Goal: Navigation & Orientation: Find specific page/section

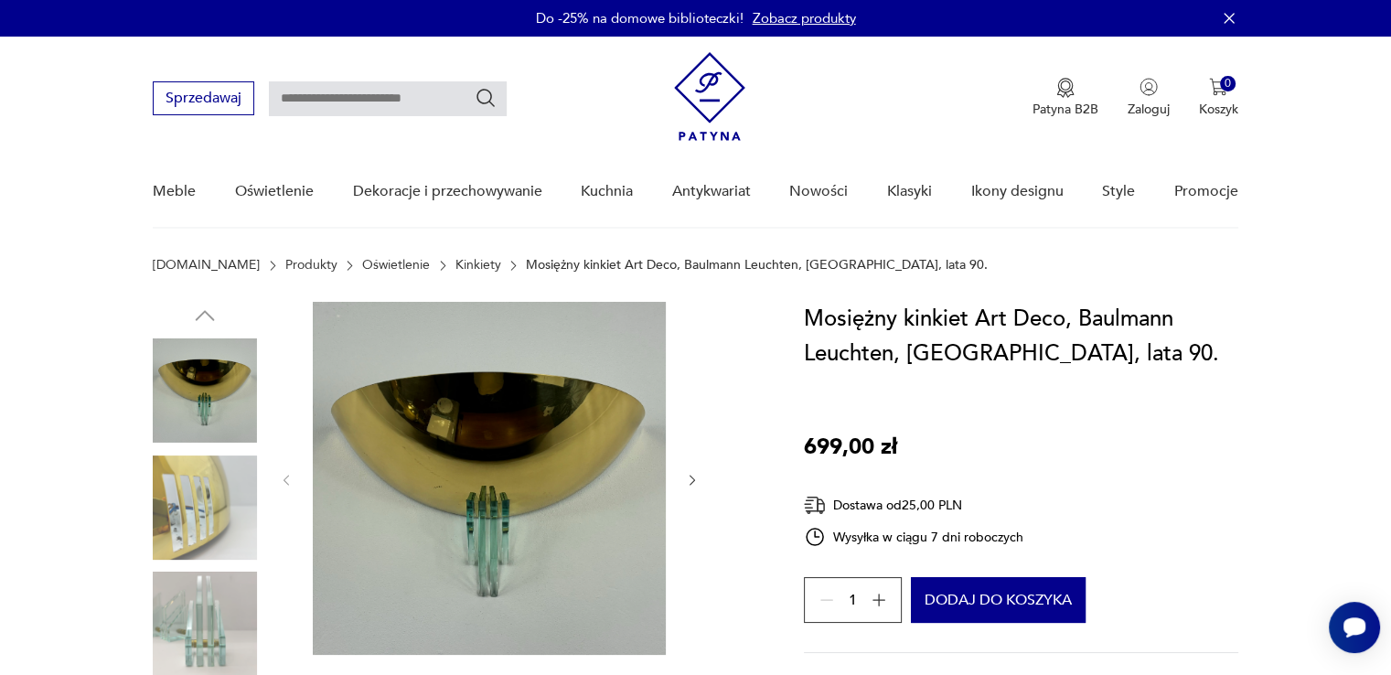
click at [456, 261] on link "Kinkiety" at bounding box center [479, 265] width 46 height 15
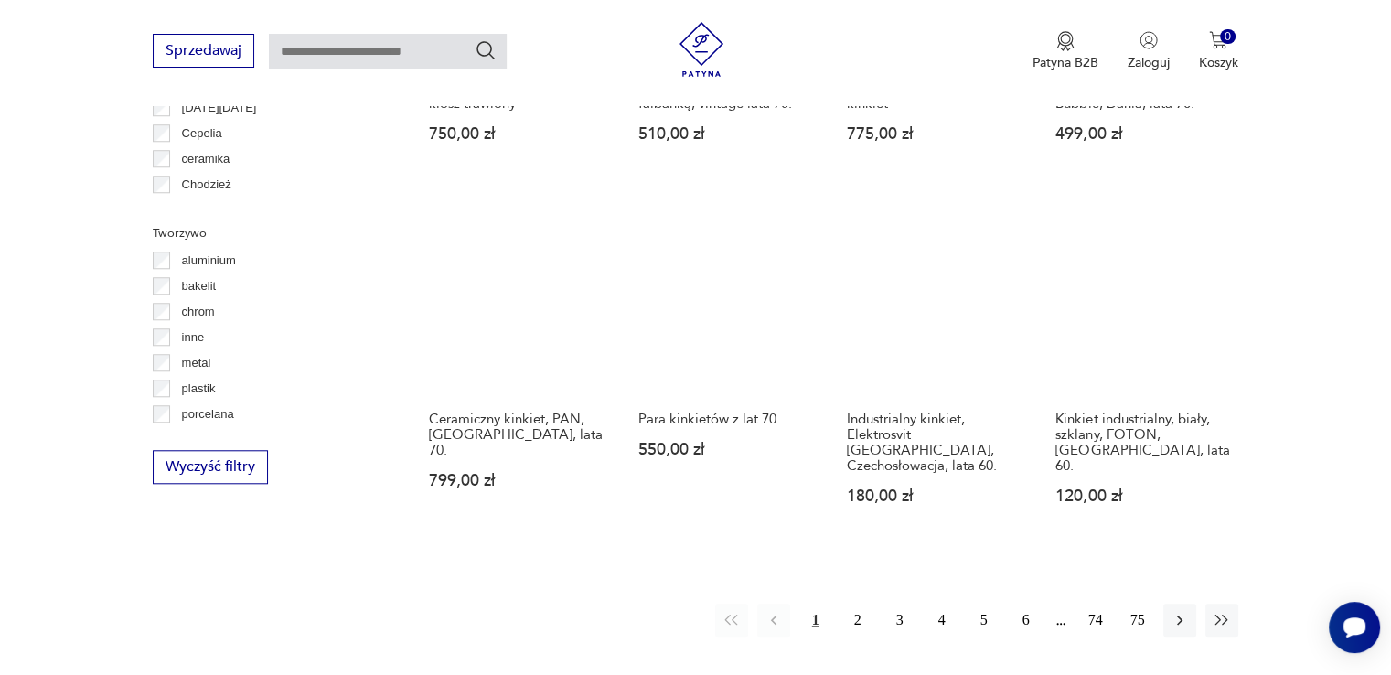
scroll to position [1673, 0]
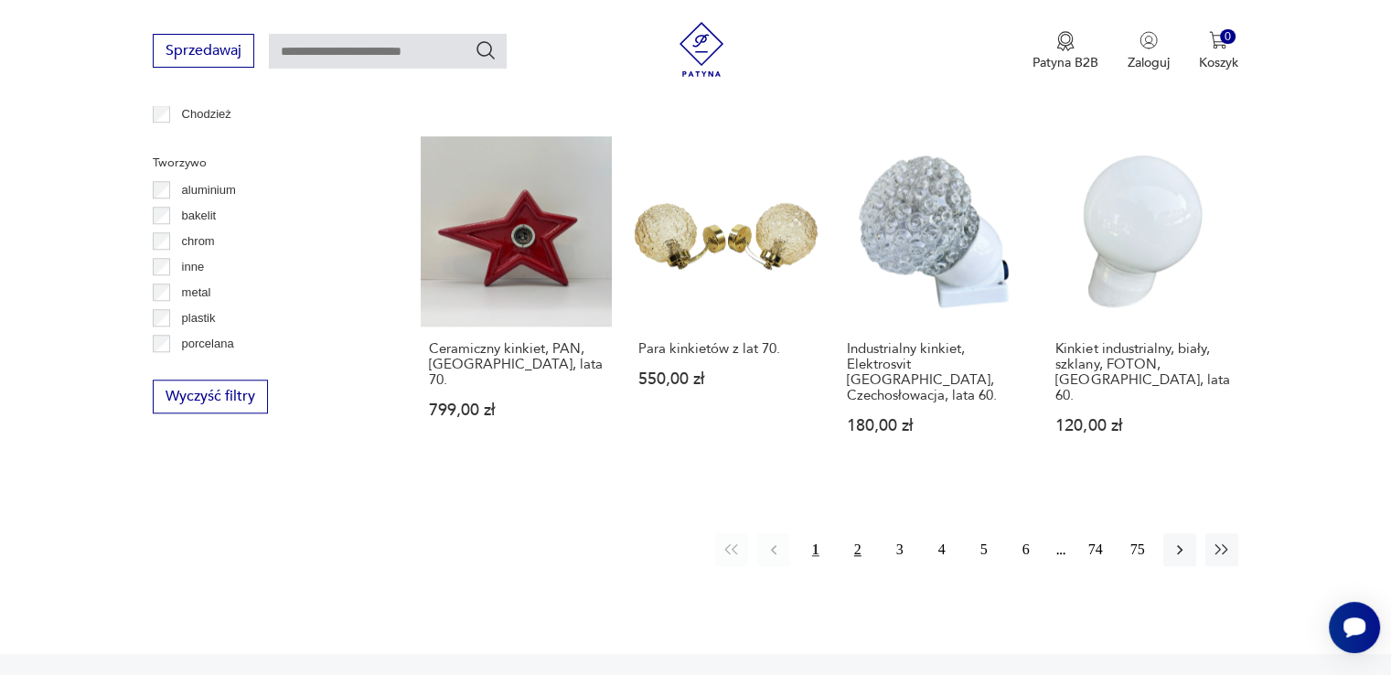
click at [850, 533] on button "2" at bounding box center [858, 549] width 33 height 33
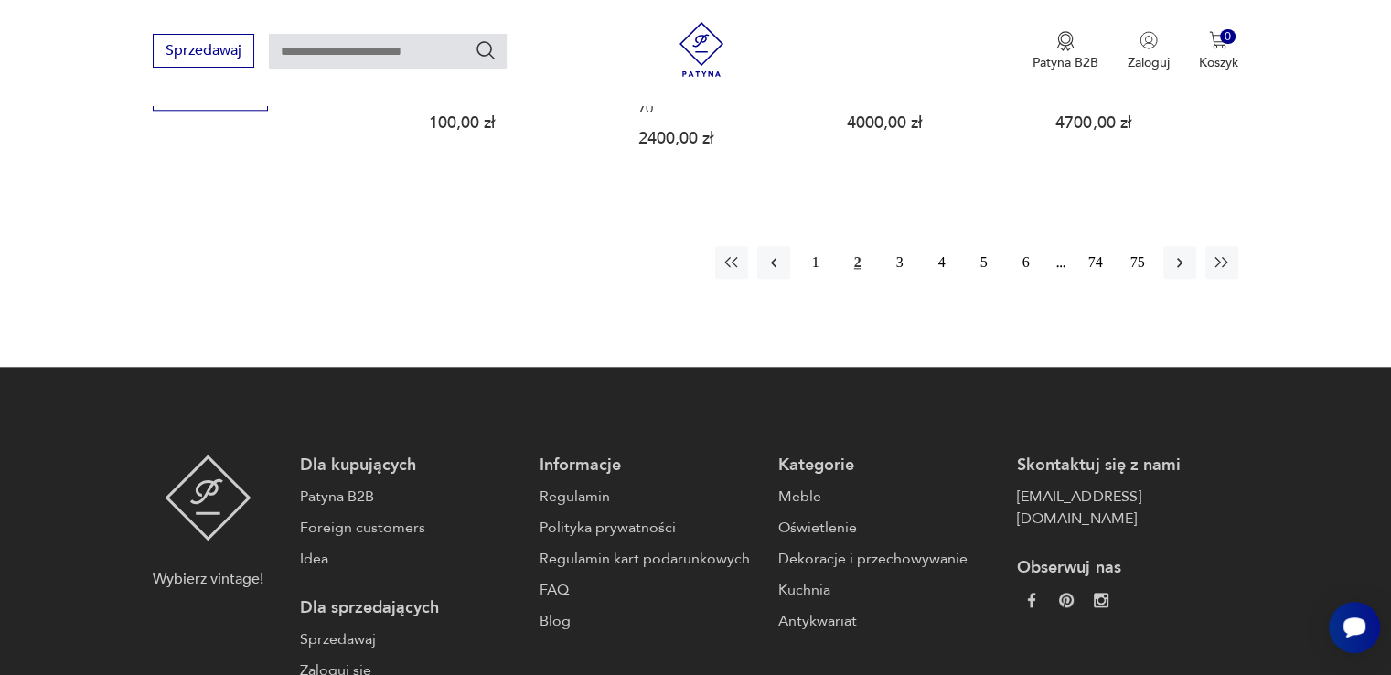
scroll to position [1985, 0]
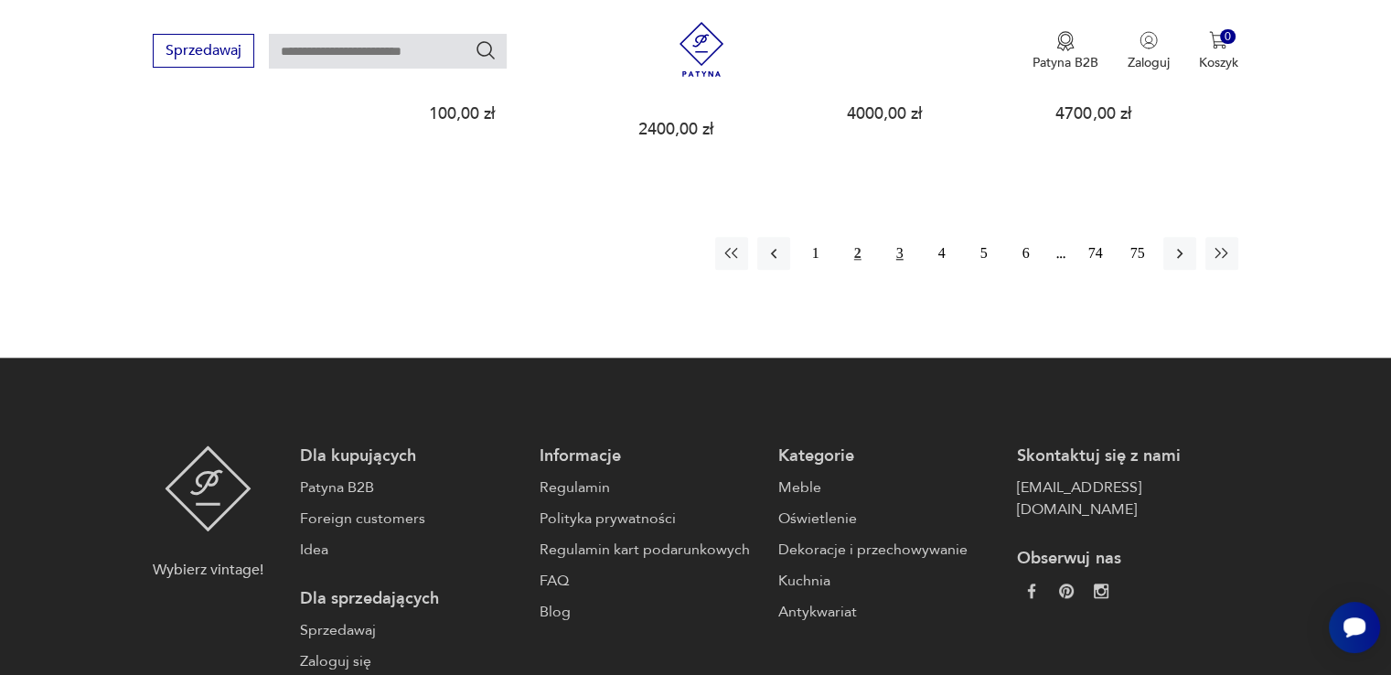
click at [899, 237] on button "3" at bounding box center [900, 253] width 33 height 33
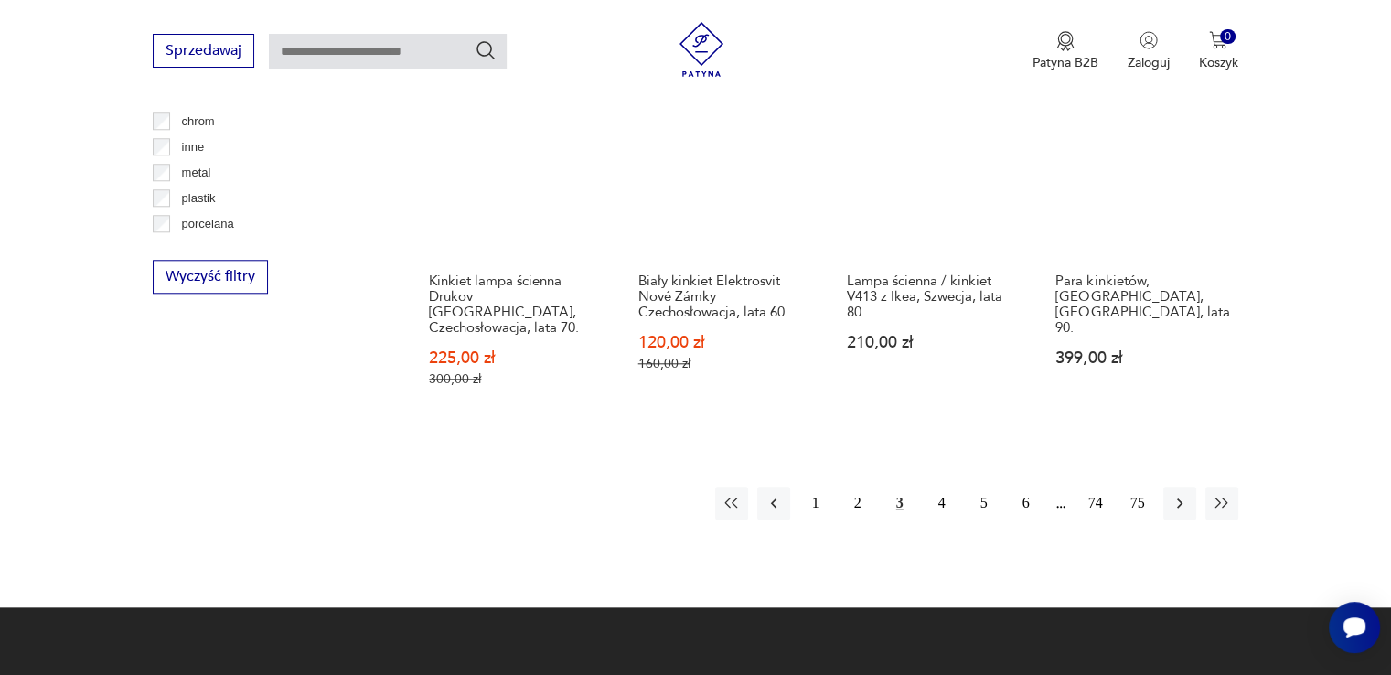
scroll to position [1802, 0]
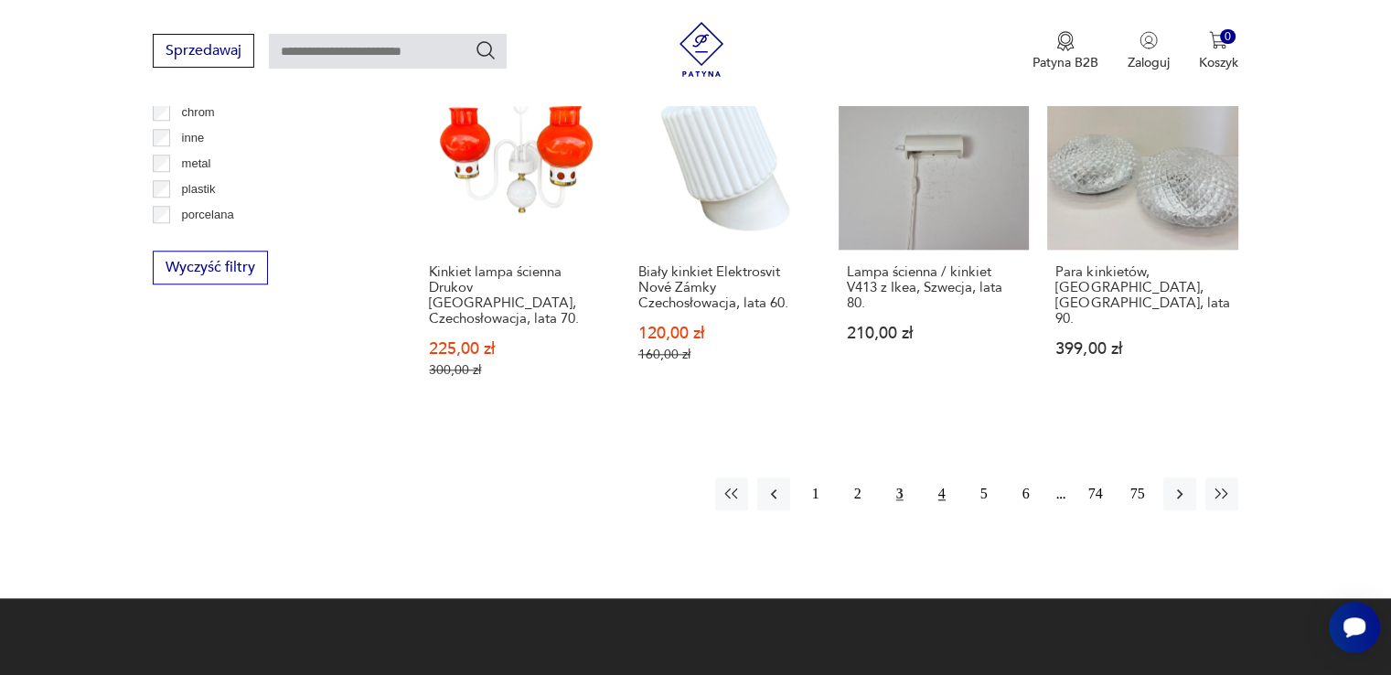
click at [938, 478] on button "4" at bounding box center [942, 494] width 33 height 33
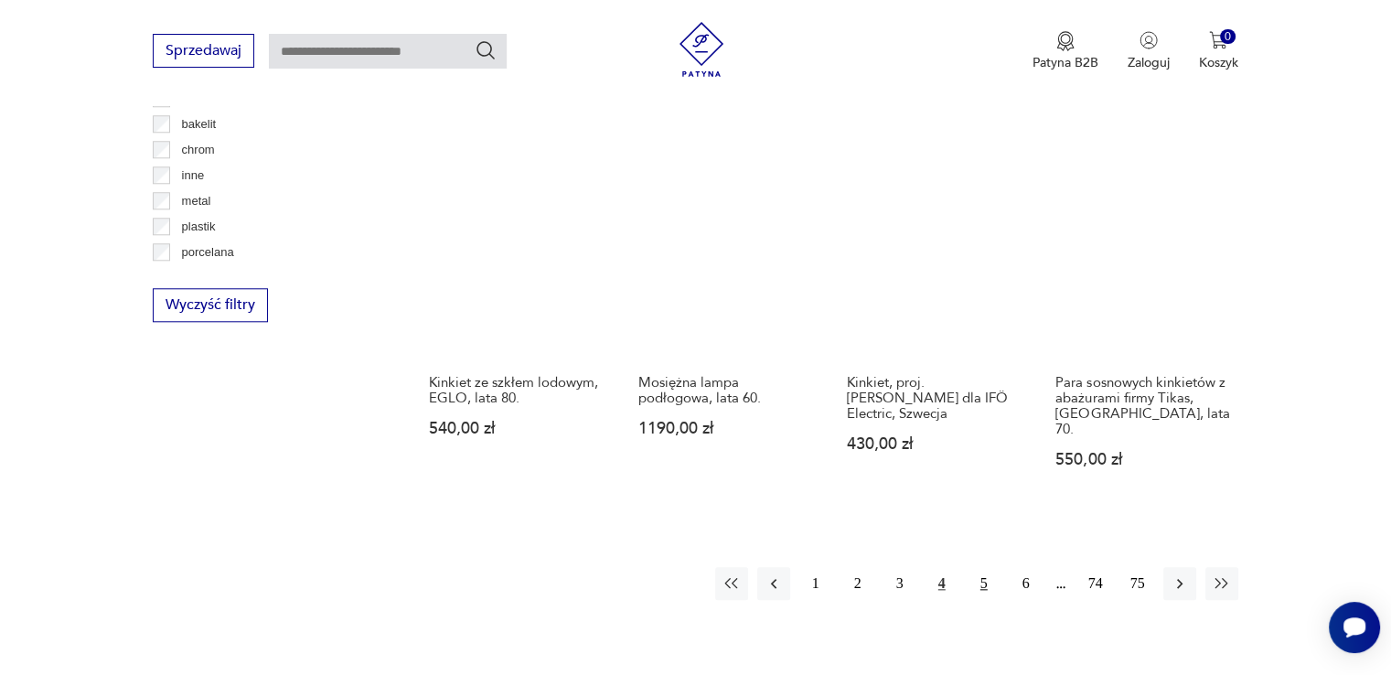
scroll to position [1803, 0]
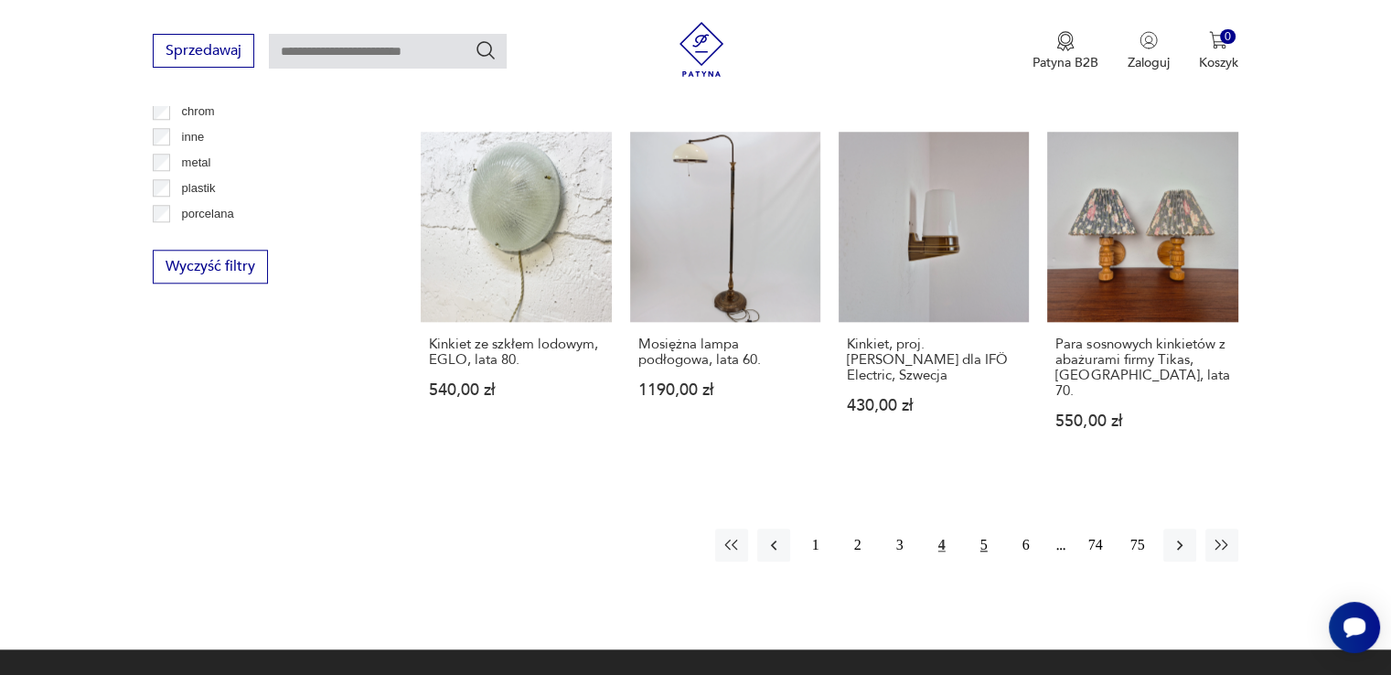
click at [982, 529] on button "5" at bounding box center [984, 545] width 33 height 33
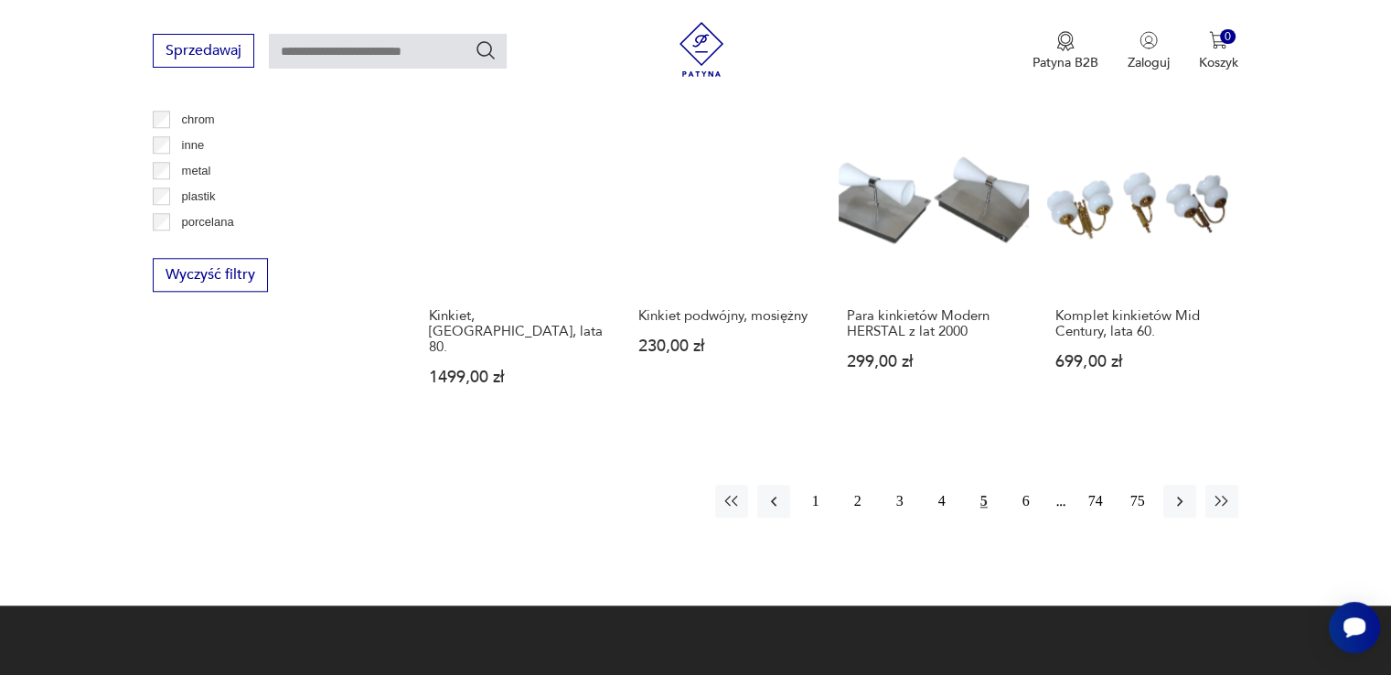
scroll to position [1802, 0]
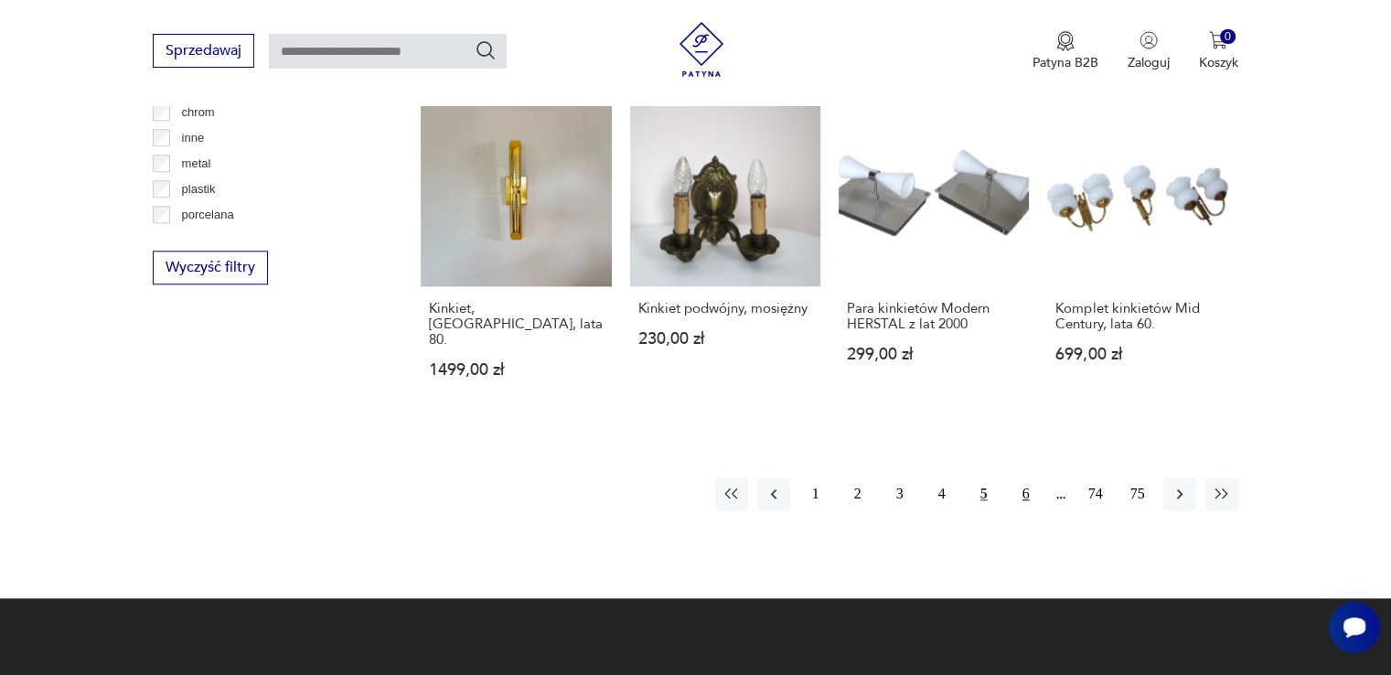
click at [1026, 478] on button "6" at bounding box center [1026, 494] width 33 height 33
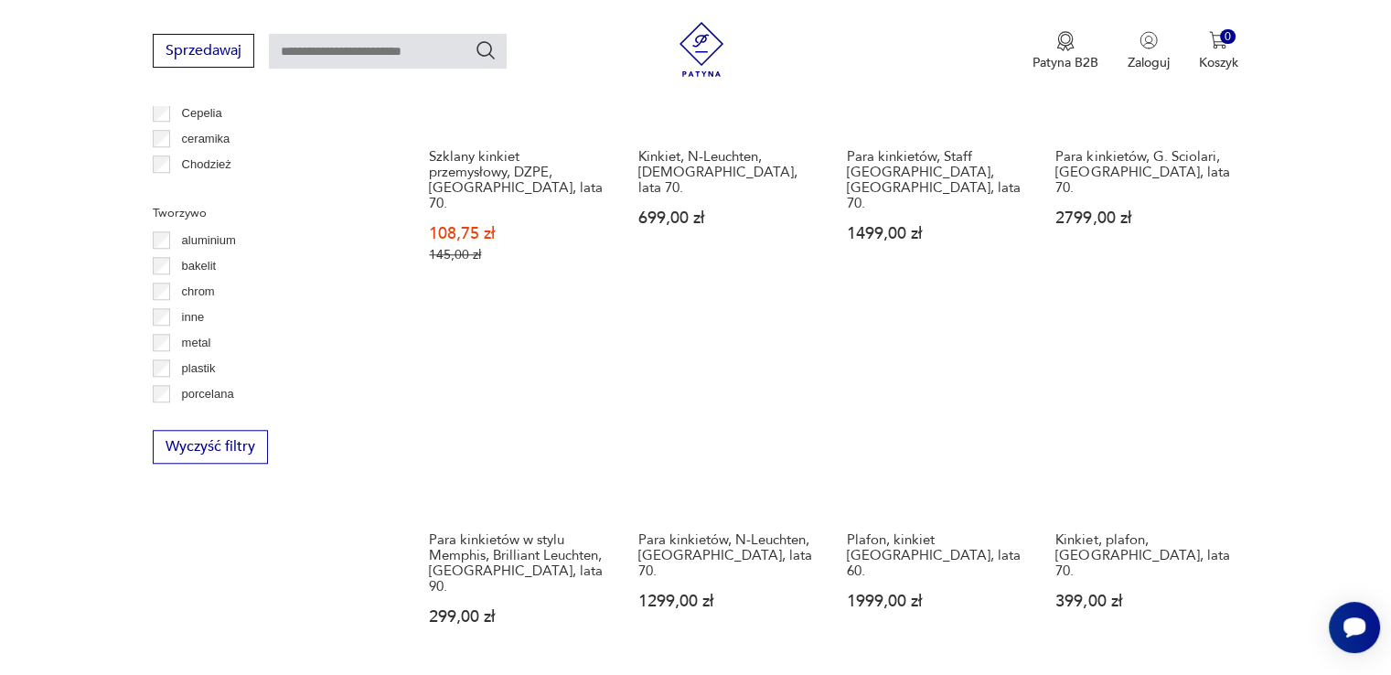
scroll to position [1712, 0]
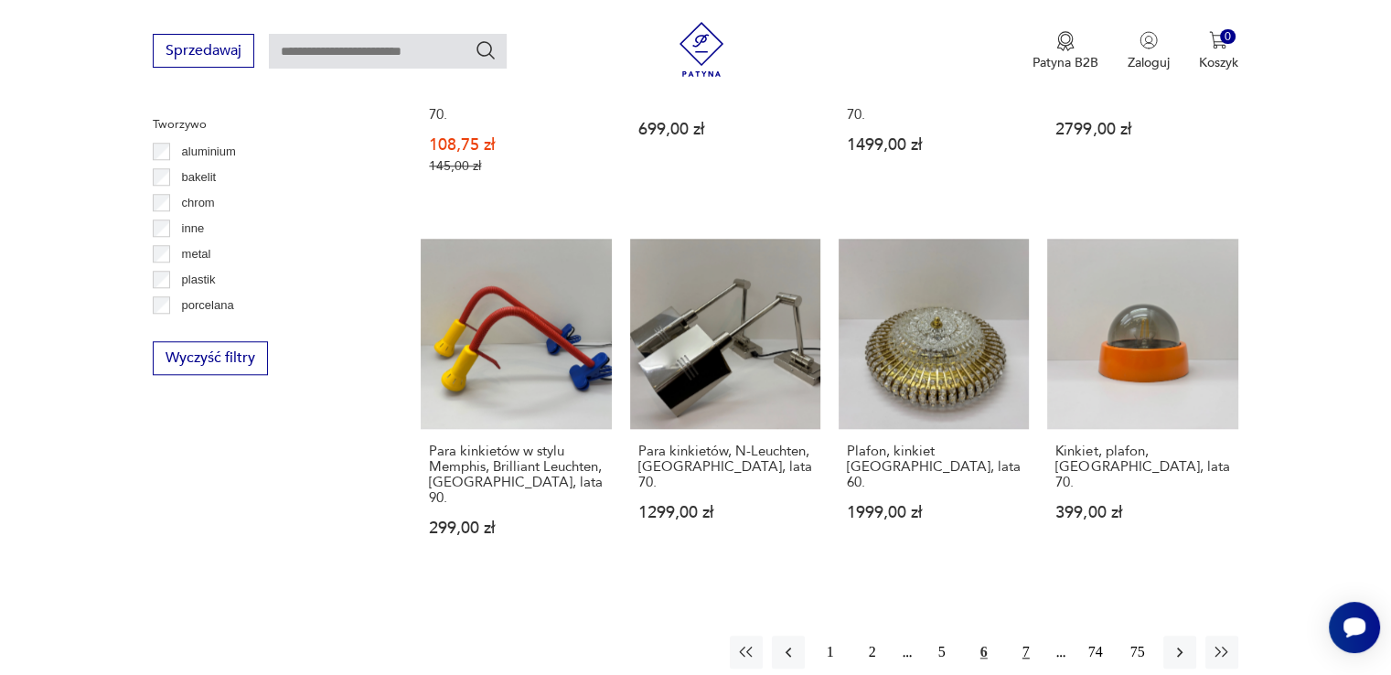
click at [1025, 636] on button "7" at bounding box center [1026, 652] width 33 height 33
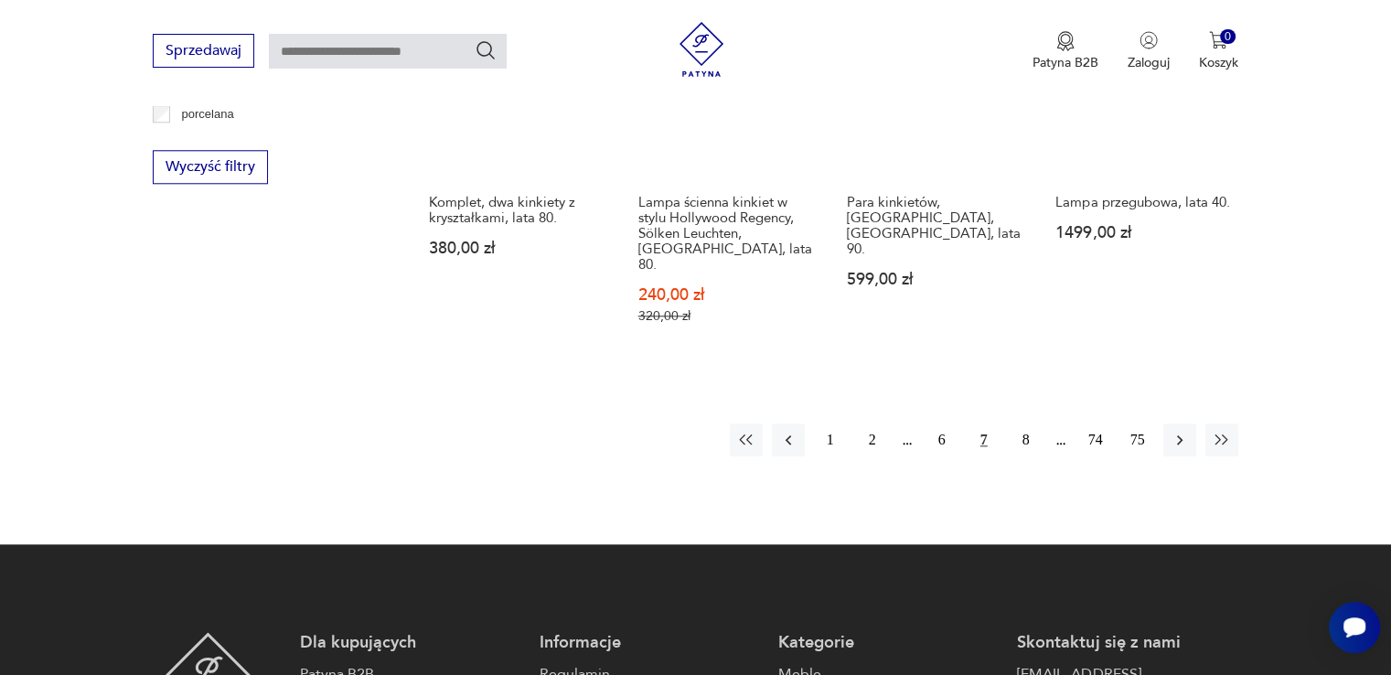
scroll to position [1985, 0]
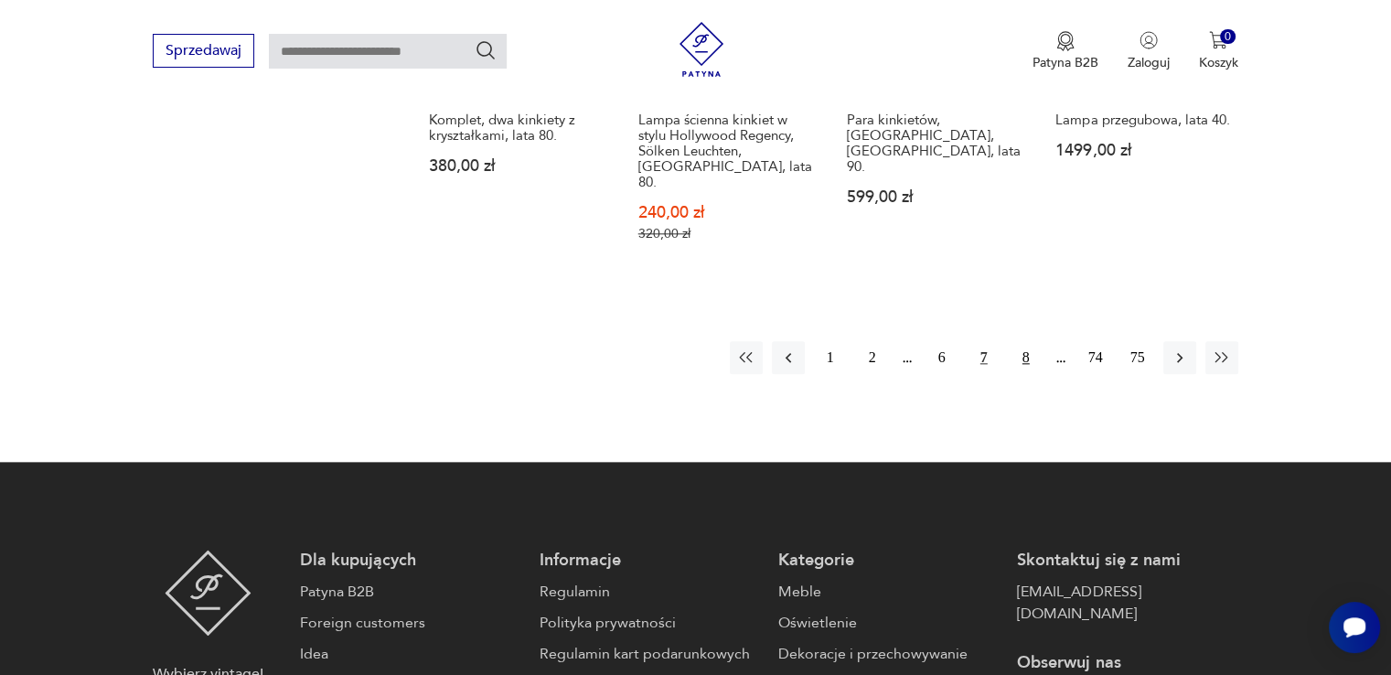
click at [1025, 341] on button "8" at bounding box center [1026, 357] width 33 height 33
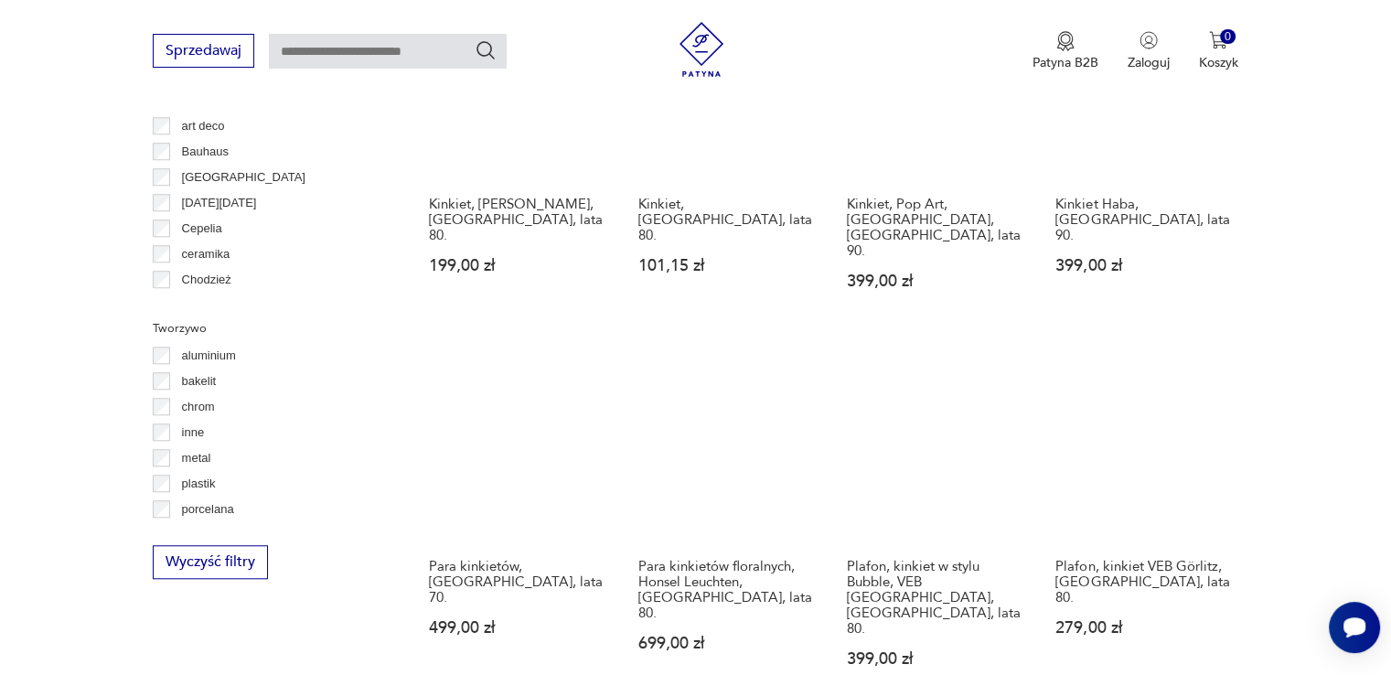
scroll to position [1711, 0]
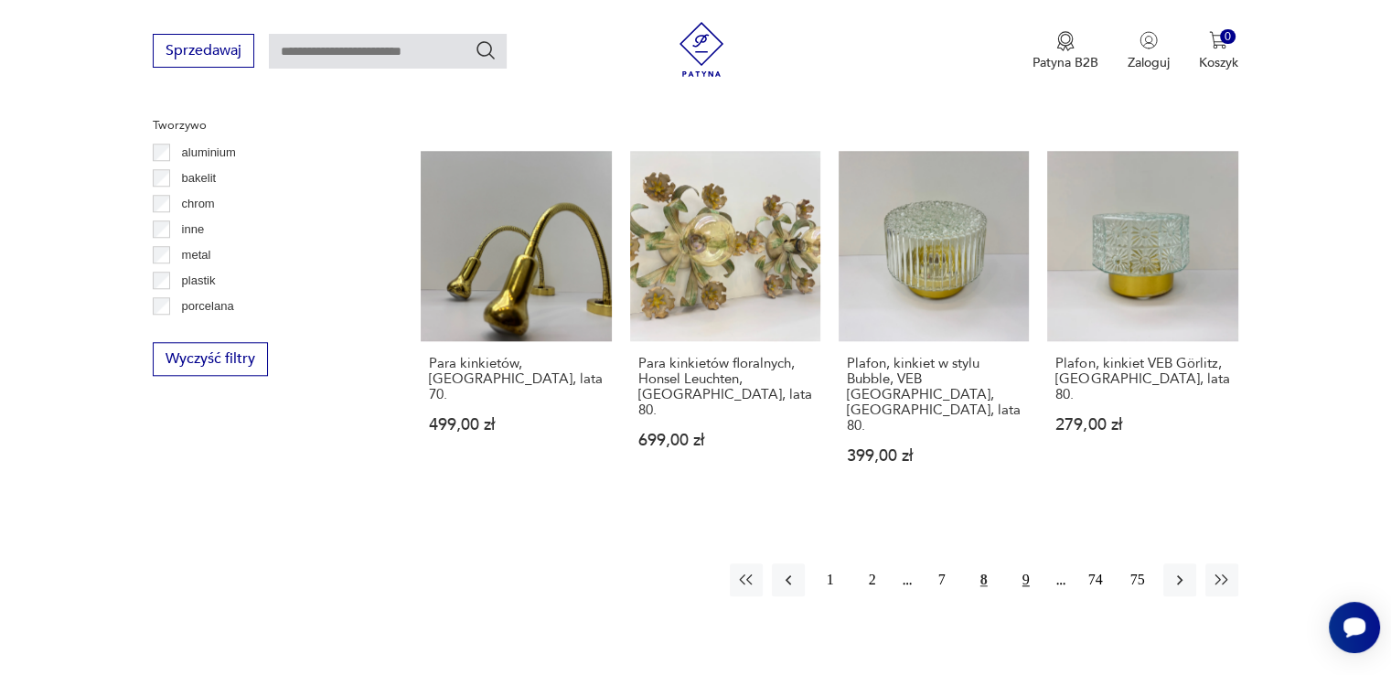
click at [1025, 564] on button "9" at bounding box center [1026, 580] width 33 height 33
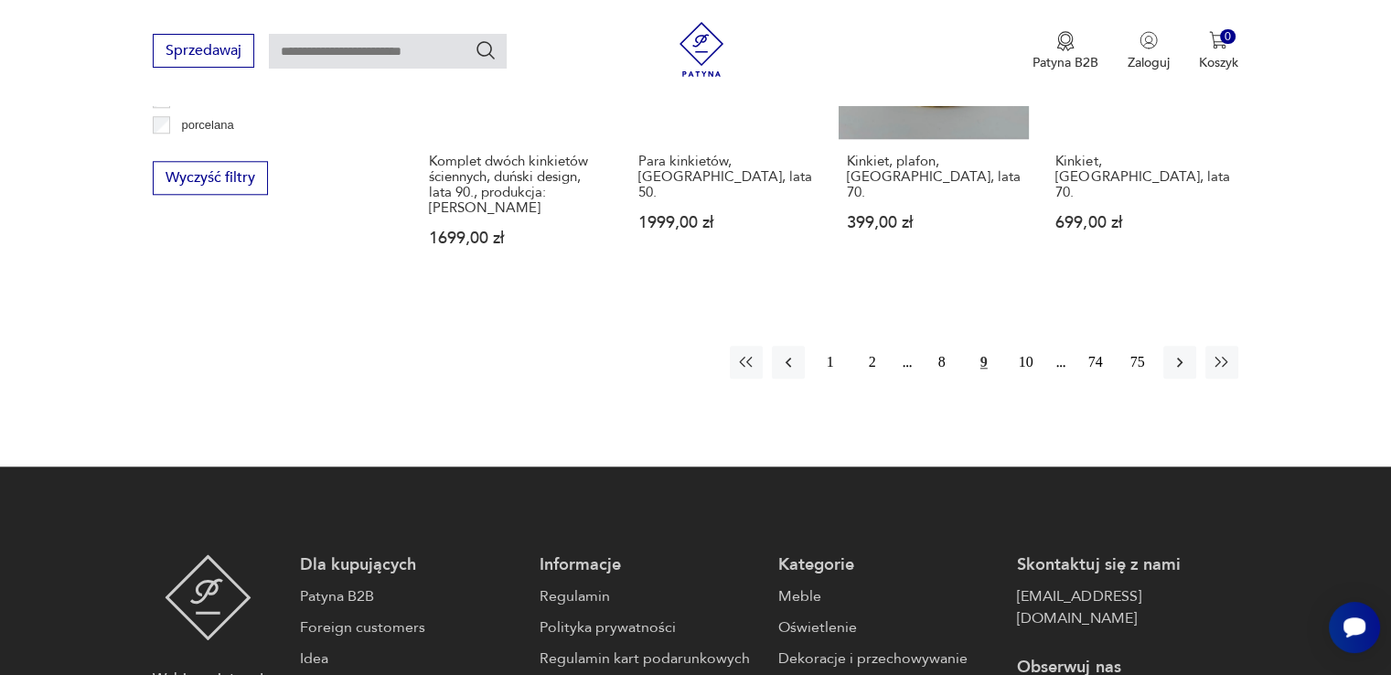
scroll to position [1895, 0]
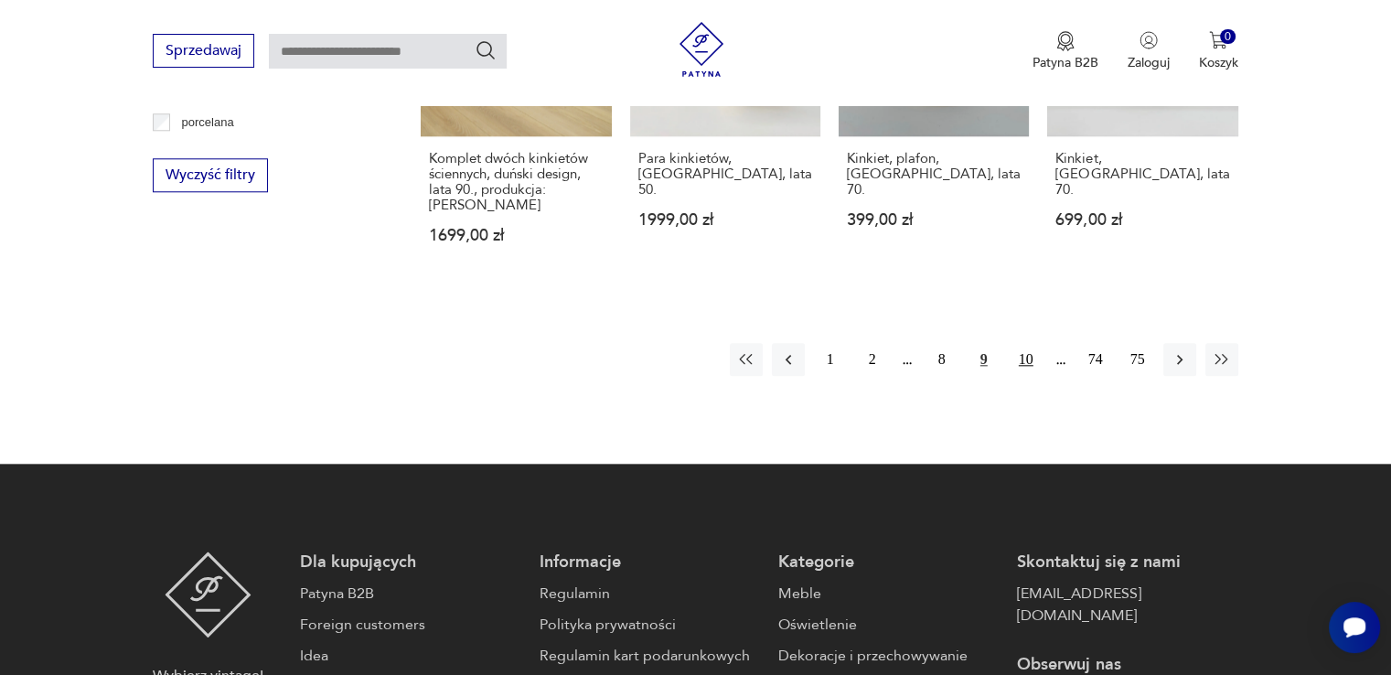
click at [1032, 343] on button "10" at bounding box center [1026, 359] width 33 height 33
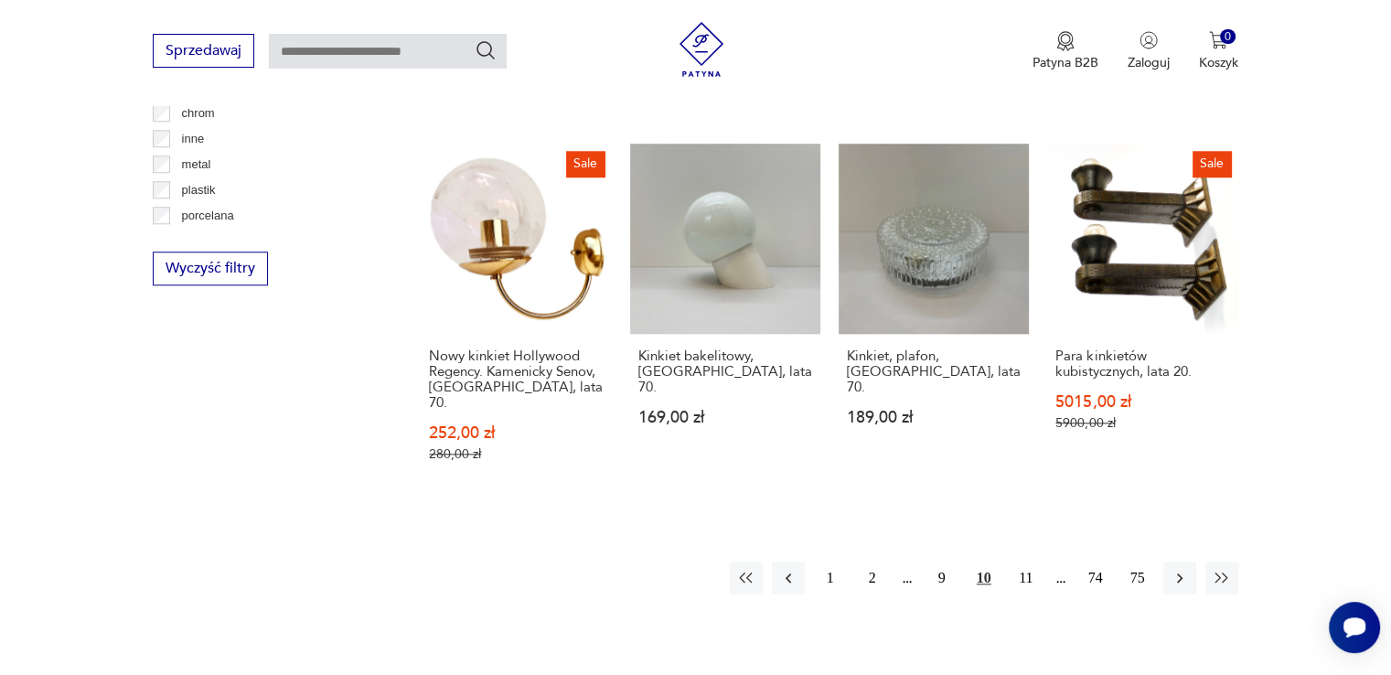
scroll to position [1802, 0]
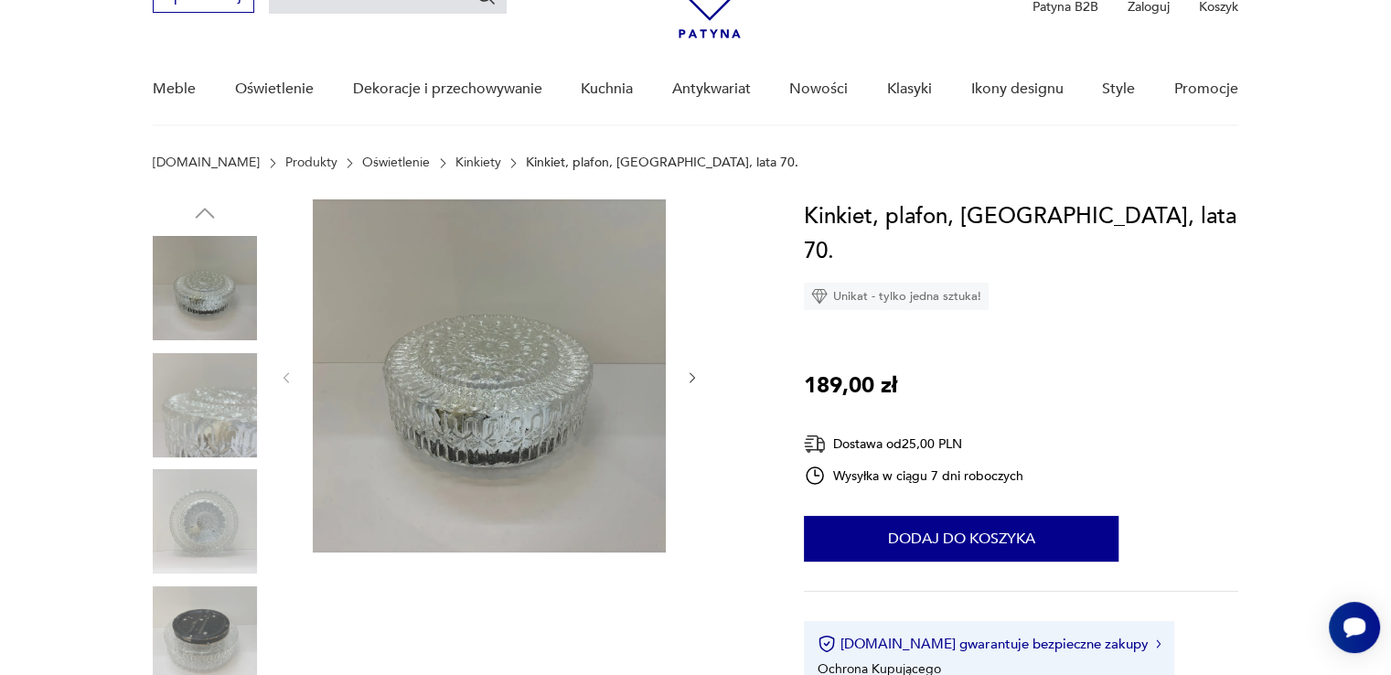
scroll to position [91, 0]
